Goal: Task Accomplishment & Management: Complete application form

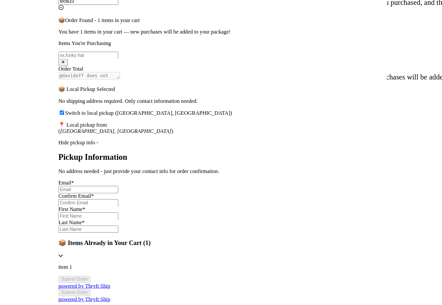
scroll to position [358, 0]
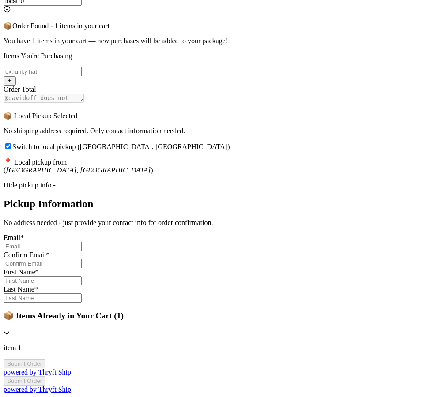
click at [101, 121] on div "Thank you for purchasing from davidoff Your Order Information Enter your Instag…" at bounding box center [221, 148] width 435 height 491
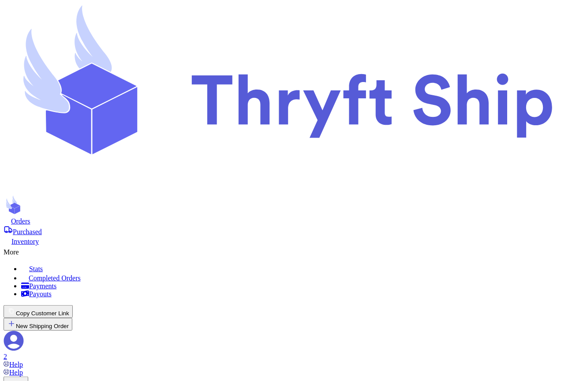
scroll to position [73, 0]
type input "Item101"
select select "paid"
type input "180"
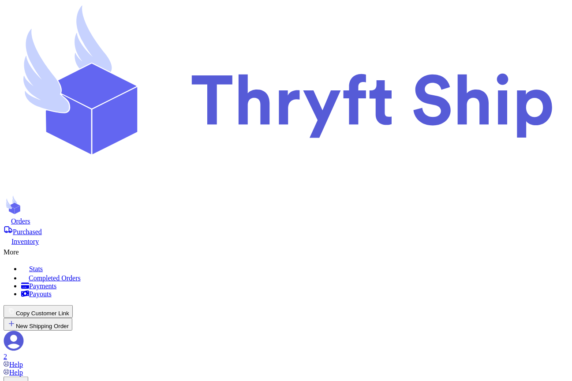
select select "paid"
type input "item 1"
select select "unknown"
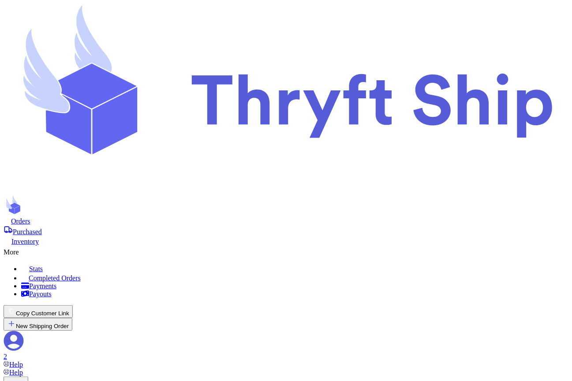
type input "0"
type input "local10"
type input "Item101"
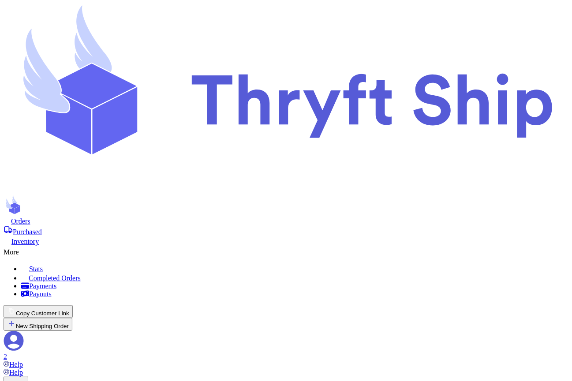
select select "paid"
type input "180"
select select "paid"
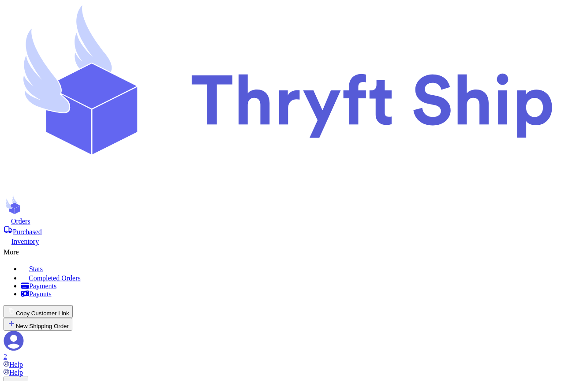
select select "CA"
type input "3295 Hershell Hollow Rooad"
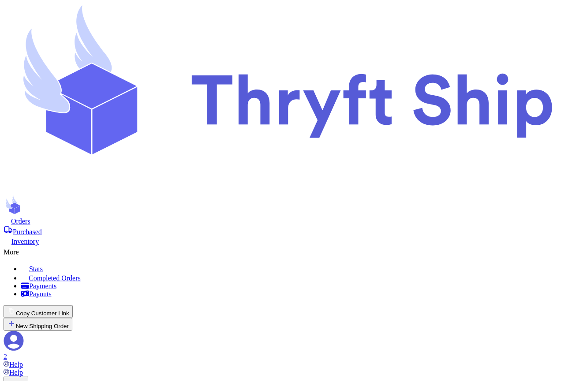
type input "item 1"
select select "unknown"
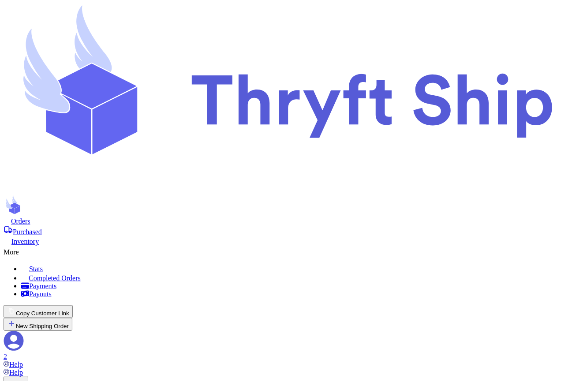
checkbox input "true"
type input "Ten"
type input "abdul+1@thryftship.com"
type input "0"
type input "local10"
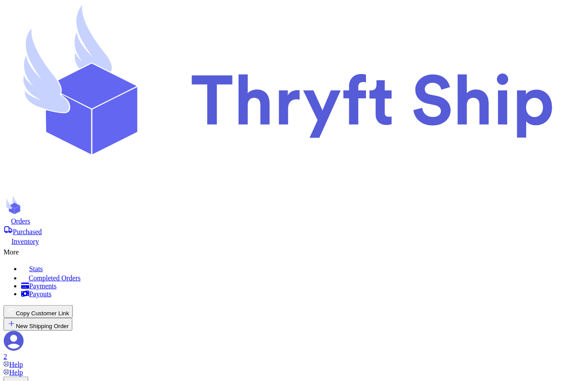
type input "Item101"
select select "paid"
type input "180"
select select "paid"
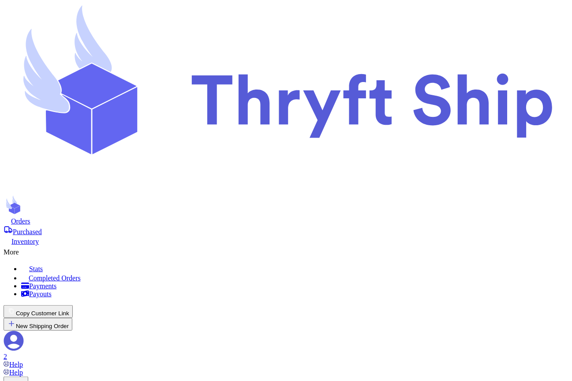
type input "item 1"
select select "unknown"
type input "0"
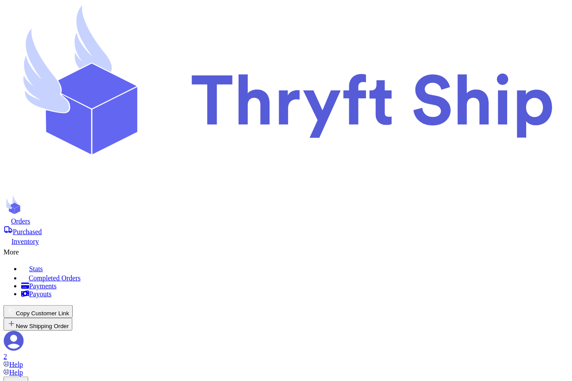
drag, startPoint x: 415, startPoint y: 102, endPoint x: 360, endPoint y: 102, distance: 54.7
copy h3 "Customer Info"
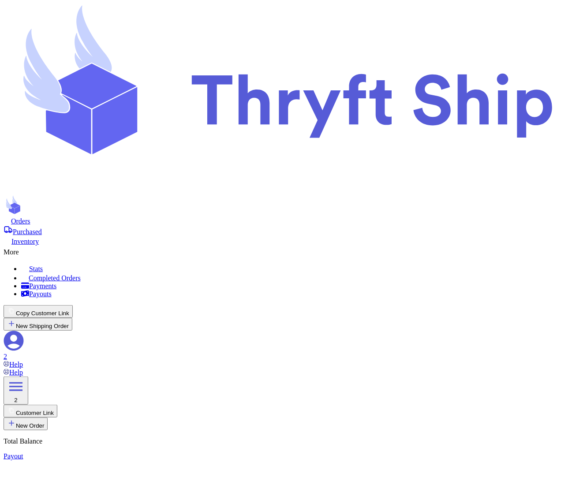
select select "paid"
type input "Item101"
select select "paid"
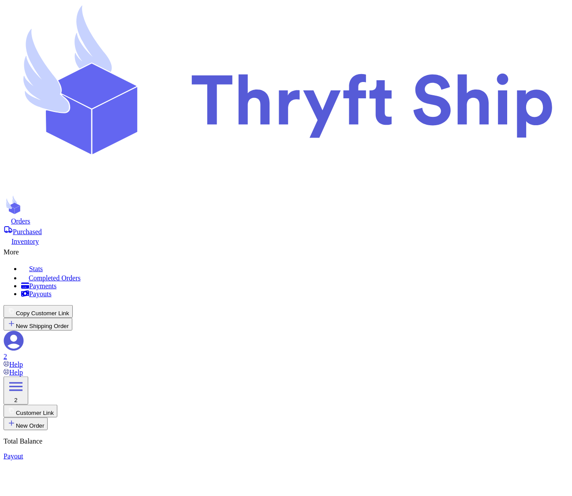
type input "180"
type input "item 1"
select select "unknown"
type input "0"
